Goal: Find contact information: Find contact information

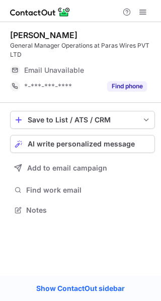
scroll to position [197, 161]
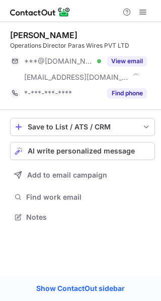
scroll to position [210, 161]
click at [116, 92] on button "Find phone" at bounding box center [127, 93] width 40 height 10
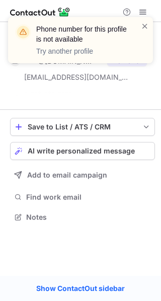
scroll to position [194, 161]
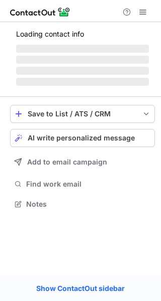
scroll to position [210, 161]
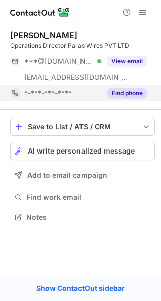
click at [118, 88] on button "Find phone" at bounding box center [127, 93] width 40 height 10
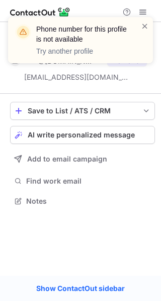
scroll to position [194, 161]
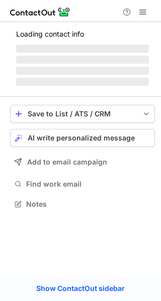
scroll to position [219, 161]
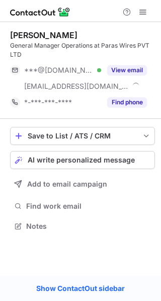
click at [121, 78] on div "***@yahoo.com Verified ***@paraswires.net View email" at bounding box center [82, 78] width 145 height 32
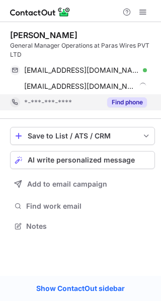
click at [121, 99] on button "Find phone" at bounding box center [127, 102] width 40 height 10
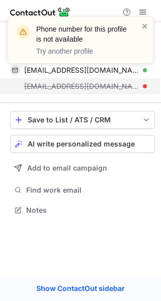
scroll to position [203, 161]
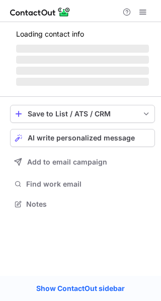
scroll to position [5, 5]
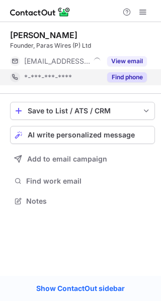
click at [132, 78] on button "Find phone" at bounding box center [127, 77] width 40 height 10
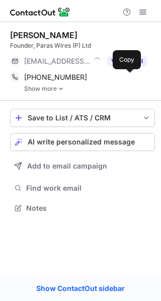
scroll to position [201, 161]
click at [132, 80] on span at bounding box center [129, 77] width 8 height 8
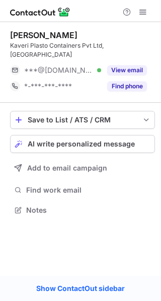
scroll to position [5, 5]
